Goal: Book appointment/travel/reservation

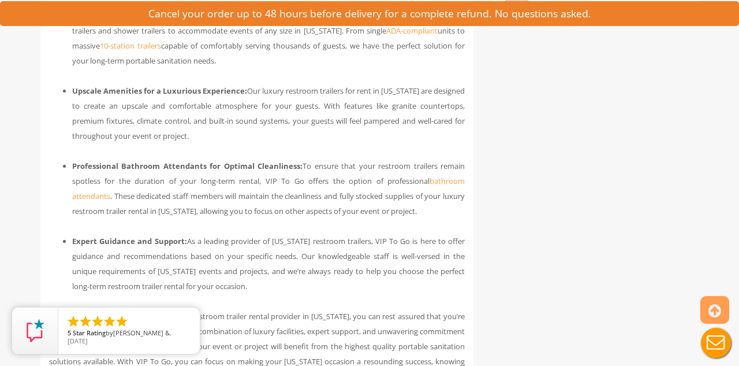
scroll to position [1040, 0]
click at [95, 174] on link "bathroom attendants" at bounding box center [268, 186] width 393 height 25
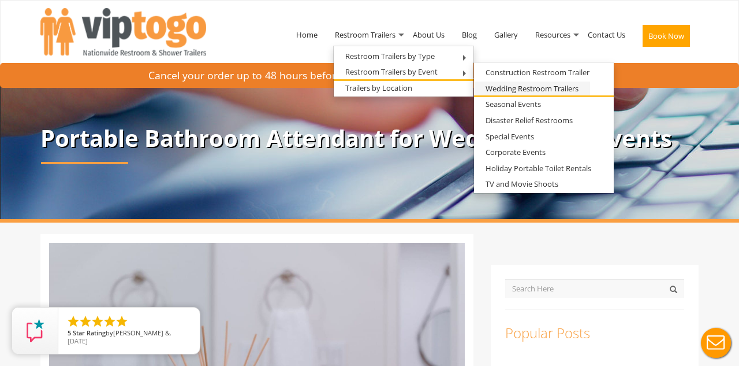
click at [508, 88] on link "Wedding Restroom Trailers" at bounding box center [532, 88] width 116 height 14
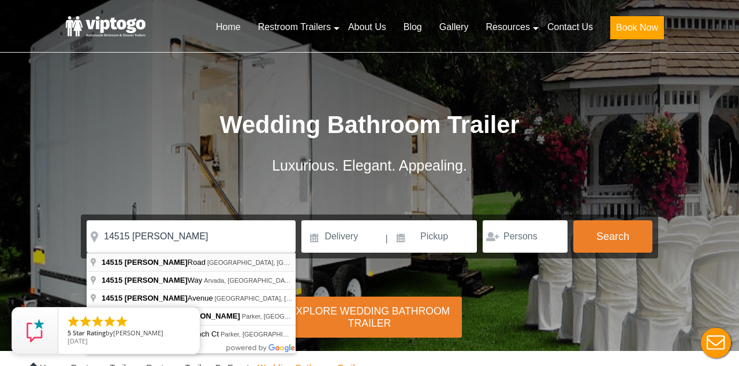
type input "14515 Robinson Road, Plain City, OH, USA"
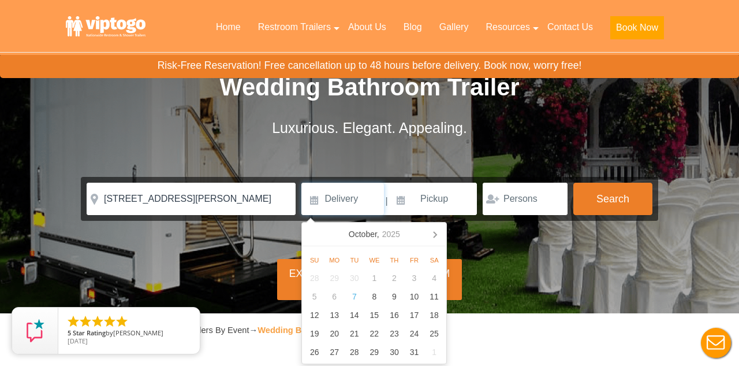
scroll to position [20, 0]
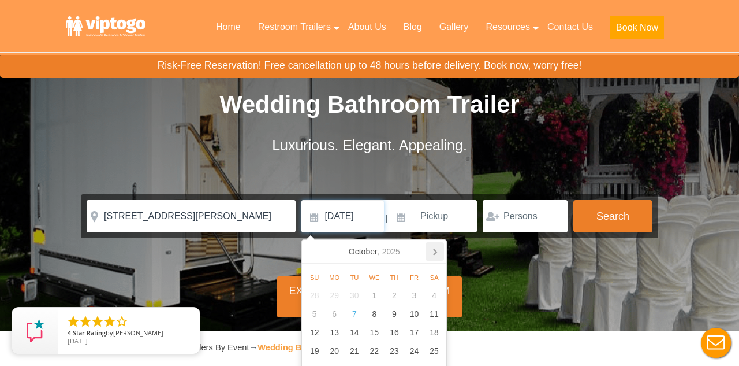
click at [437, 250] on icon at bounding box center [435, 251] width 18 height 18
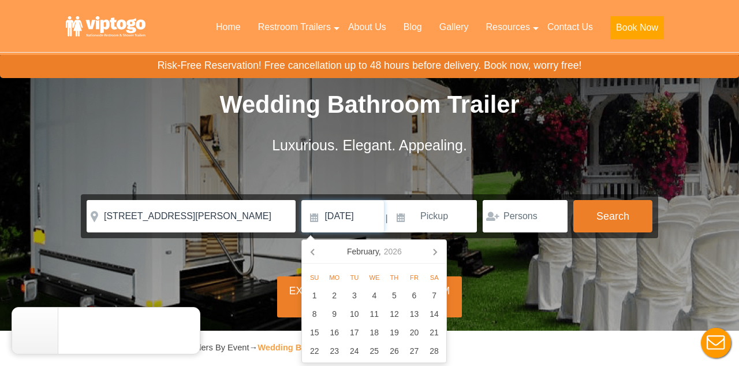
click at [437, 250] on icon at bounding box center [435, 251] width 18 height 18
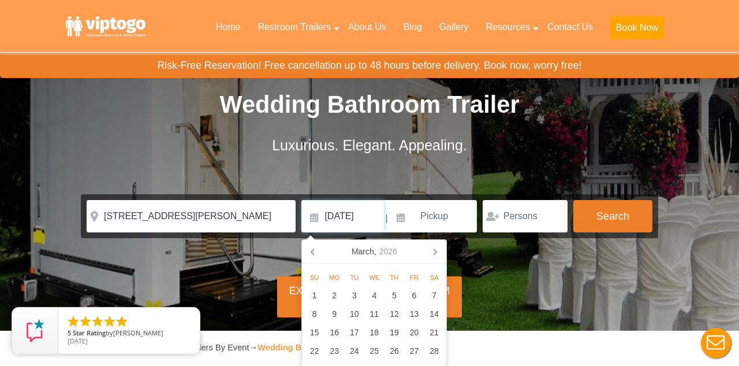
click at [437, 250] on icon at bounding box center [435, 251] width 18 height 18
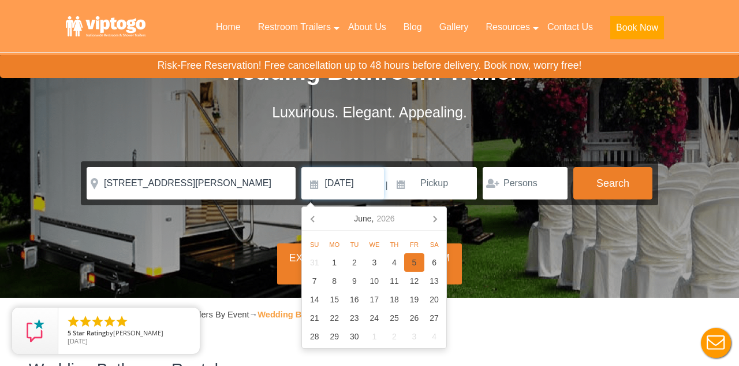
scroll to position [57, 0]
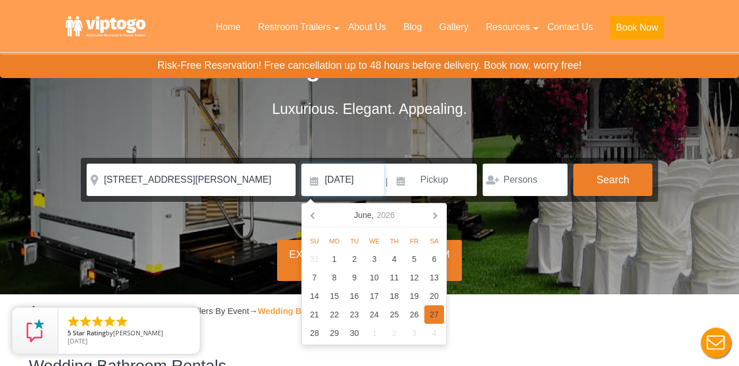
click at [433, 316] on div "27" at bounding box center [435, 314] width 20 height 18
type input "06/27/2026"
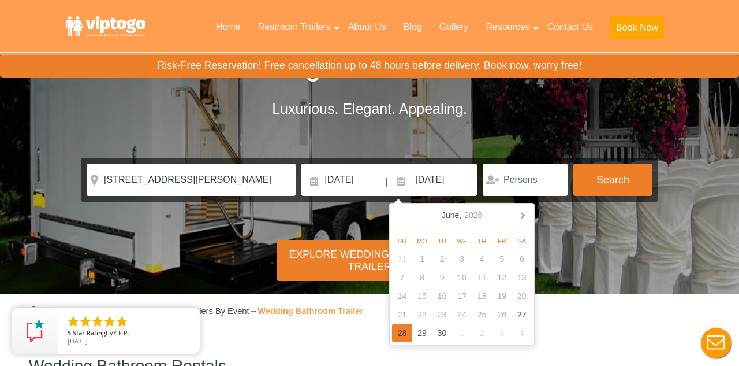
click at [402, 328] on div "28" at bounding box center [402, 332] width 20 height 18
type input "06/28/2026"
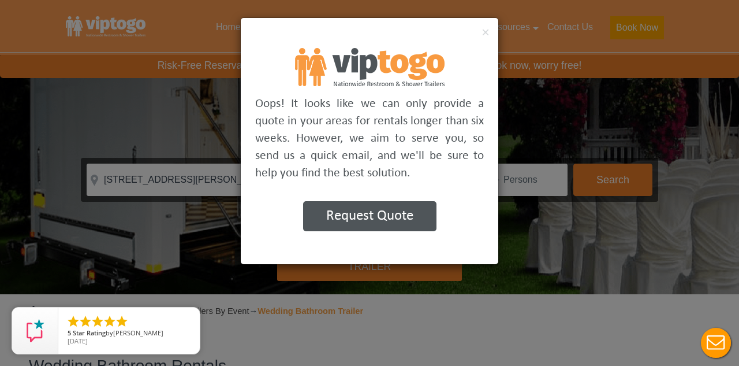
click at [572, 101] on div "× Oops! It looks like we can only provide a quote in your areas for rentals lon…" at bounding box center [369, 183] width 739 height 366
